Goal: Find contact information: Find contact information

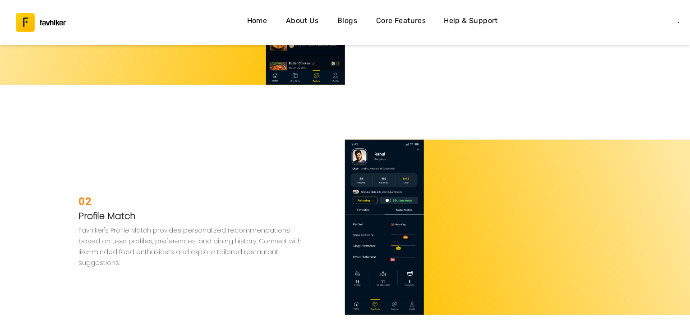
scroll to position [1984, 0]
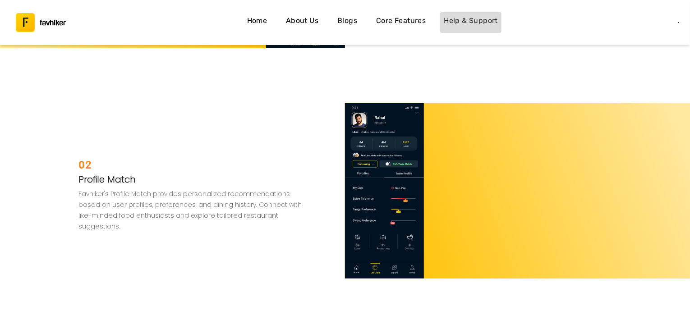
click at [481, 25] on h4 "Help & Support" at bounding box center [471, 21] width 54 height 12
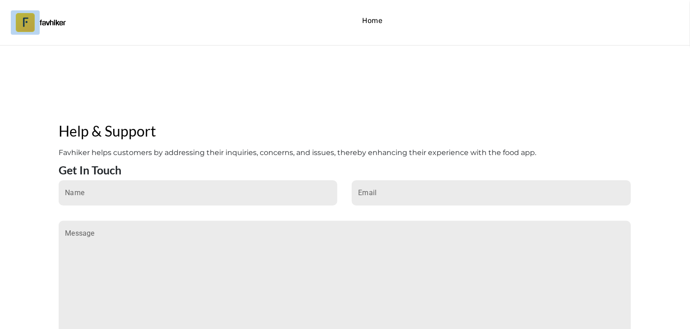
click at [18, 28] on img "button" at bounding box center [25, 22] width 19 height 19
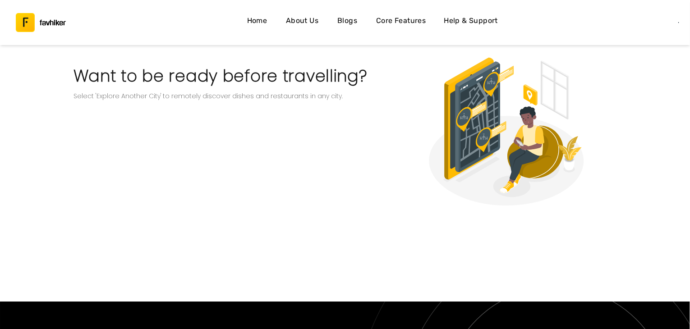
scroll to position [1398, 0]
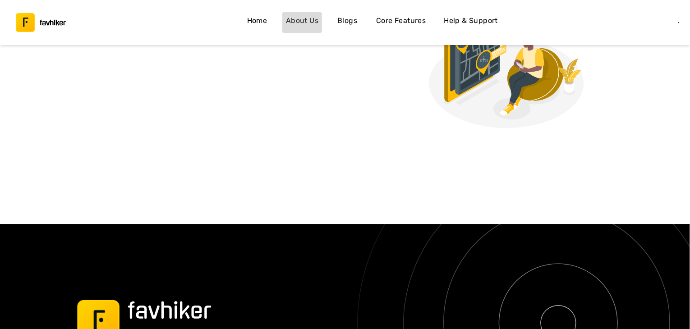
click at [318, 20] on h4 "About Us" at bounding box center [302, 21] width 32 height 12
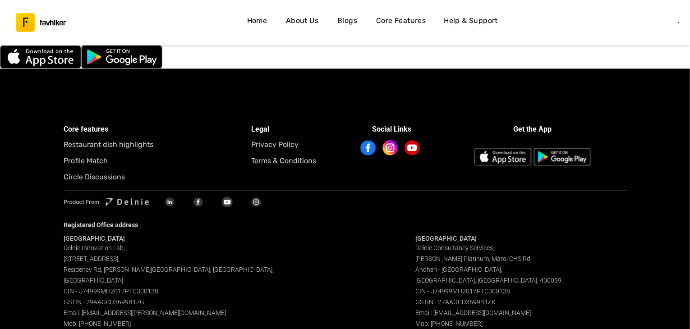
scroll to position [2818, 0]
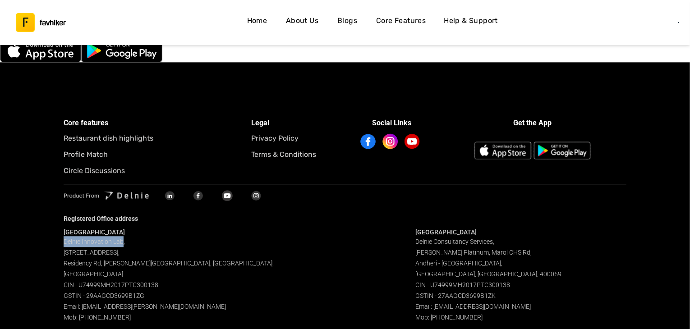
drag, startPoint x: 61, startPoint y: 240, endPoint x: 121, endPoint y: 240, distance: 60.0
click at [121, 240] on div "Core features Restaurant dish highlights Profile Match Circle Discussions Legal…" at bounding box center [345, 203] width 690 height 282
copy span "Delnie Innovation Lab"
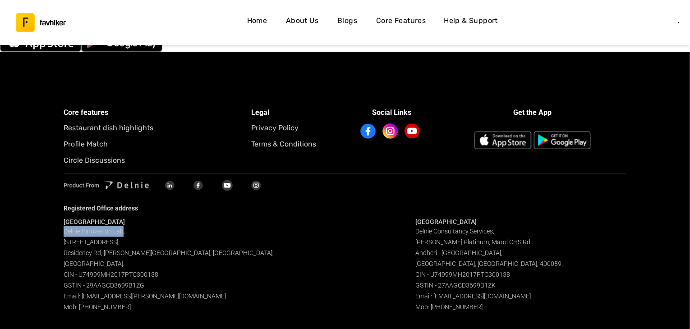
scroll to position [2834, 0]
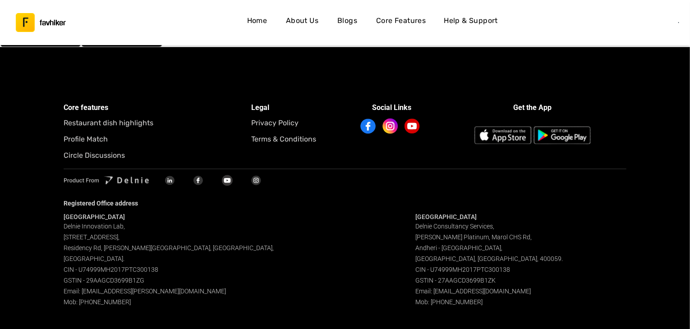
click at [335, 255] on div "Bangalore Delnie Innovation Lab[GEOGRAPHIC_DATA][STREET_ADDRESS][PERSON_NAME]. …" at bounding box center [345, 260] width 563 height 95
drag, startPoint x: 64, startPoint y: 236, endPoint x: 152, endPoint y: 254, distance: 89.3
click at [152, 254] on div "Bangalore Delnie Innovation Lab[GEOGRAPHIC_DATA][STREET_ADDRESS][PERSON_NAME]. …" at bounding box center [169, 260] width 211 height 95
